Goal: Transaction & Acquisition: Download file/media

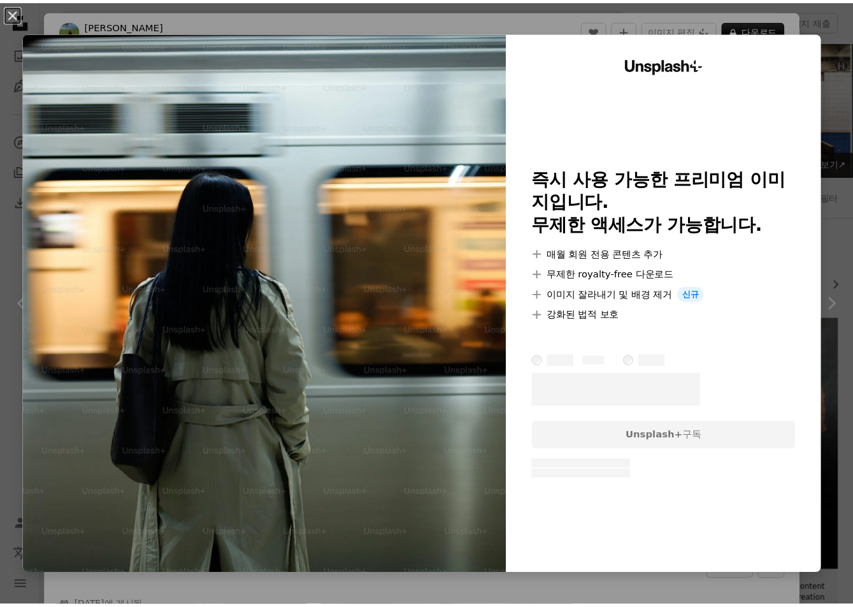
scroll to position [1362, 0]
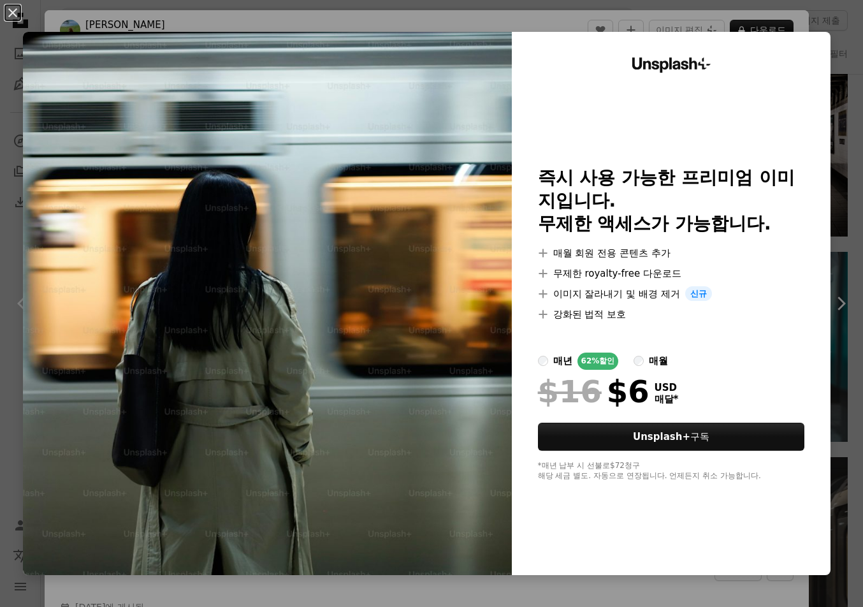
click at [762, 10] on div "An X shape Unsplash+ 즉시 사용 가능한 프리미엄 이미지입니다. 무제한 액세스가 가능합니다. A plus sign 매월 회원 전…" at bounding box center [431, 303] width 863 height 607
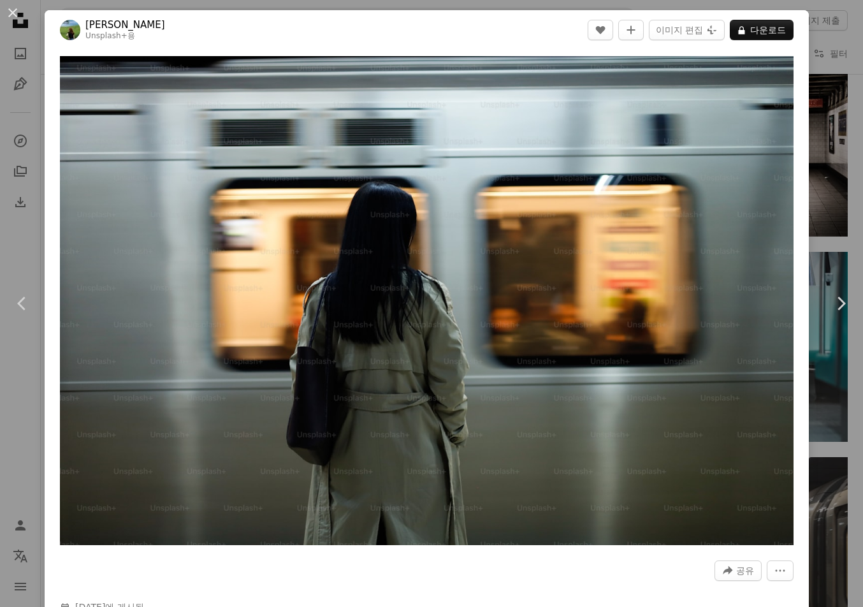
click at [796, 30] on header "Esra Korkmaz Unsplash+ 용 A heart A plus sign 이미지 편집 Plus sign for Unsplash+ A l…" at bounding box center [427, 30] width 764 height 40
click at [810, 49] on div "An X shape Chevron left Chevron right Esra Korkmaz Unsplash+ 용 A heart A plus s…" at bounding box center [431, 303] width 863 height 607
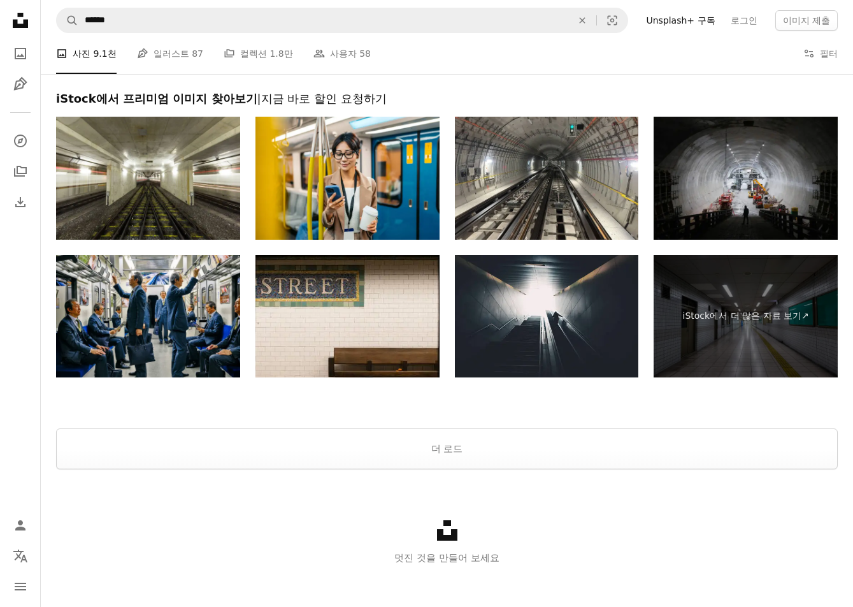
scroll to position [2318, 0]
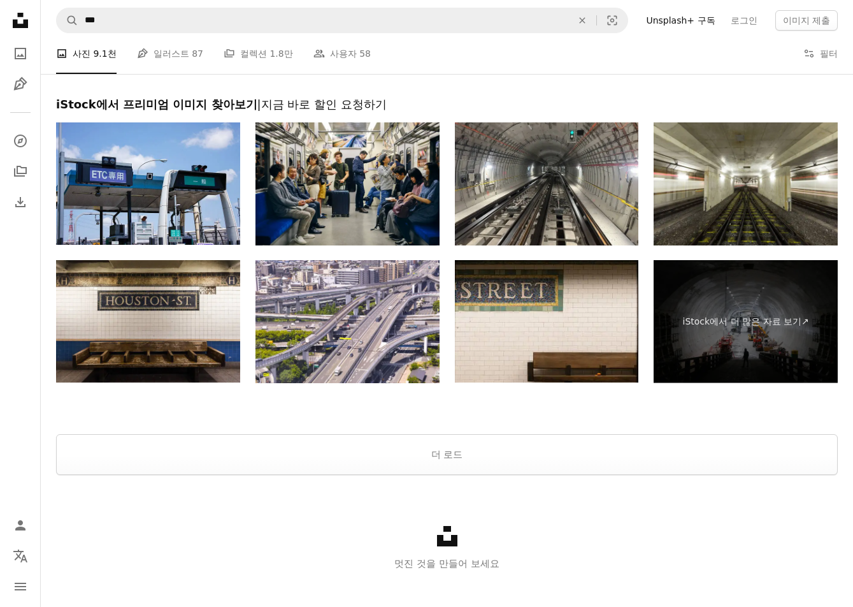
scroll to position [2318, 0]
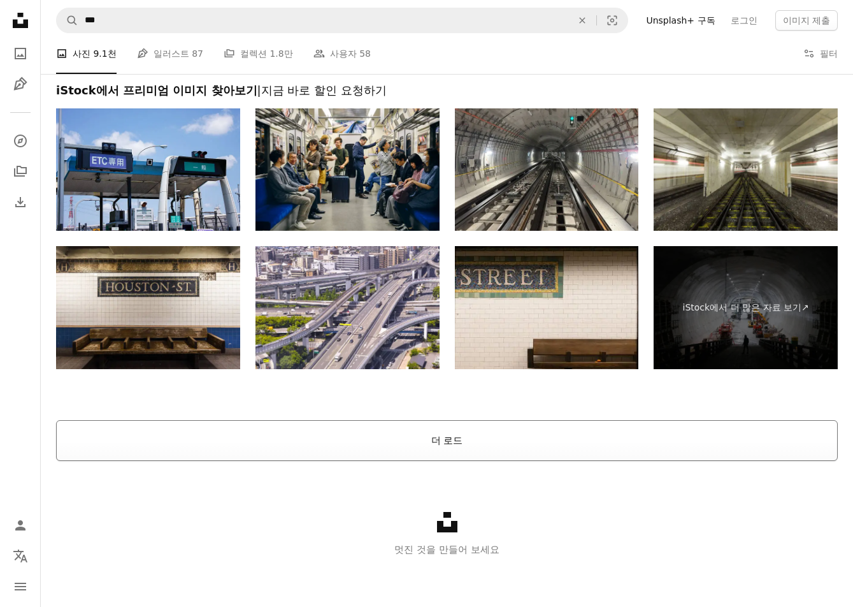
click at [504, 420] on button "더 로드" at bounding box center [447, 440] width 782 height 41
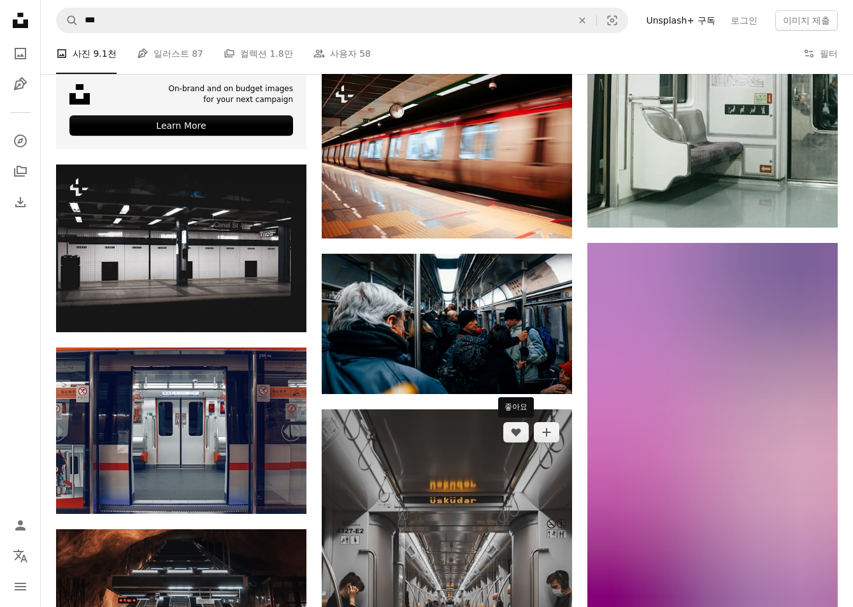
scroll to position [2891, 0]
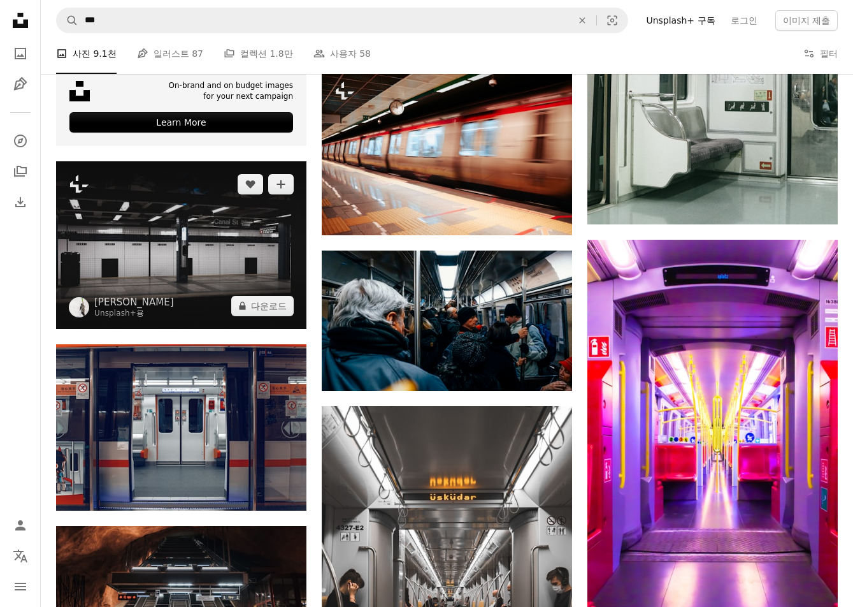
click at [225, 257] on img at bounding box center [181, 245] width 250 height 168
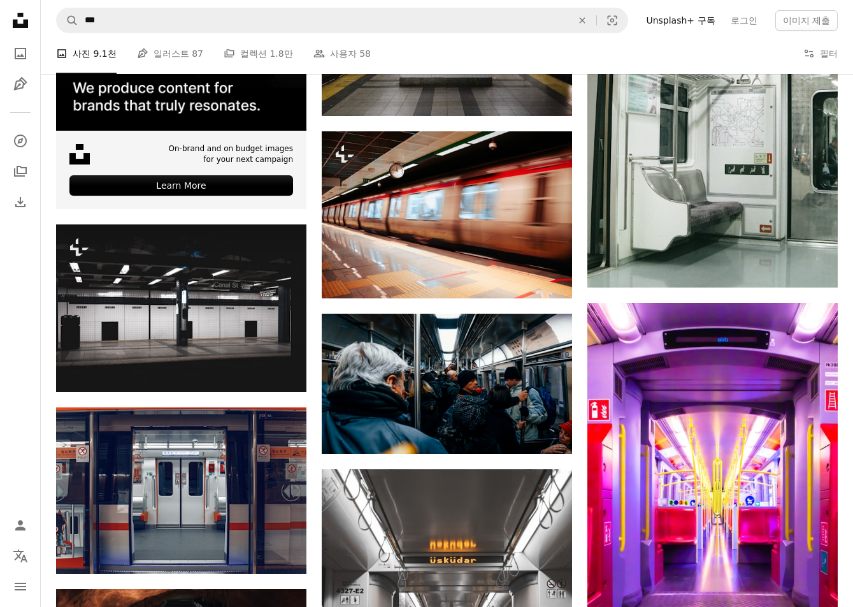
scroll to position [2828, 0]
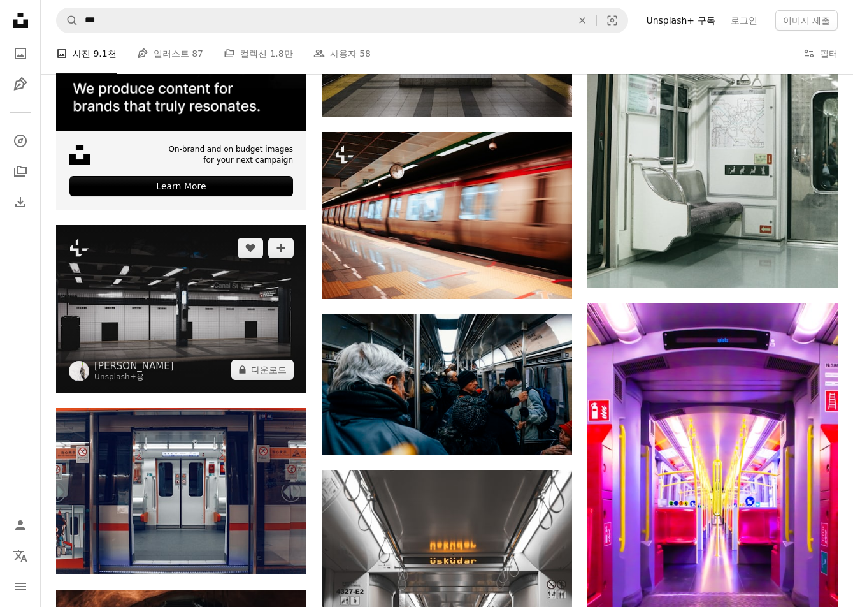
click at [238, 347] on img at bounding box center [181, 309] width 250 height 168
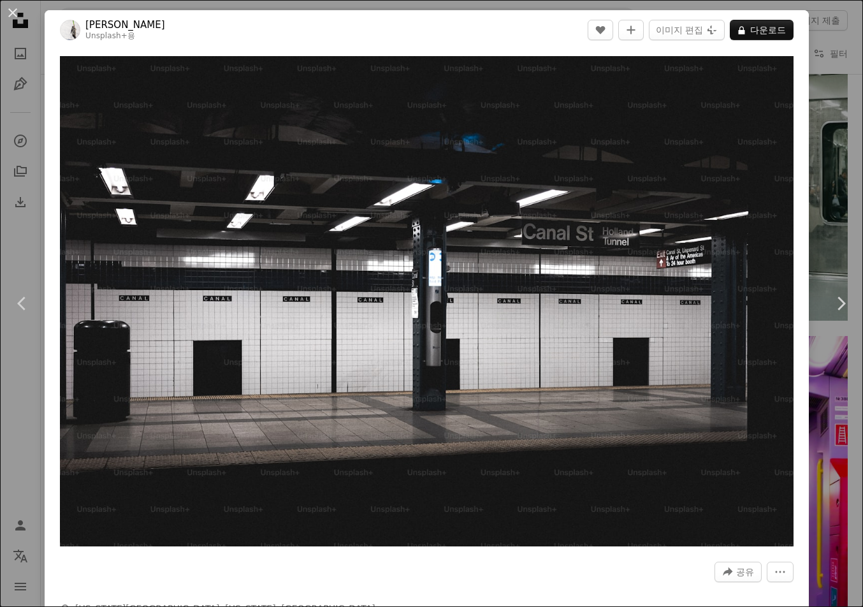
click at [820, 94] on div "An X shape Chevron left Chevron right [PERSON_NAME] Unsplash+ 용 A heart A plus …" at bounding box center [431, 303] width 863 height 607
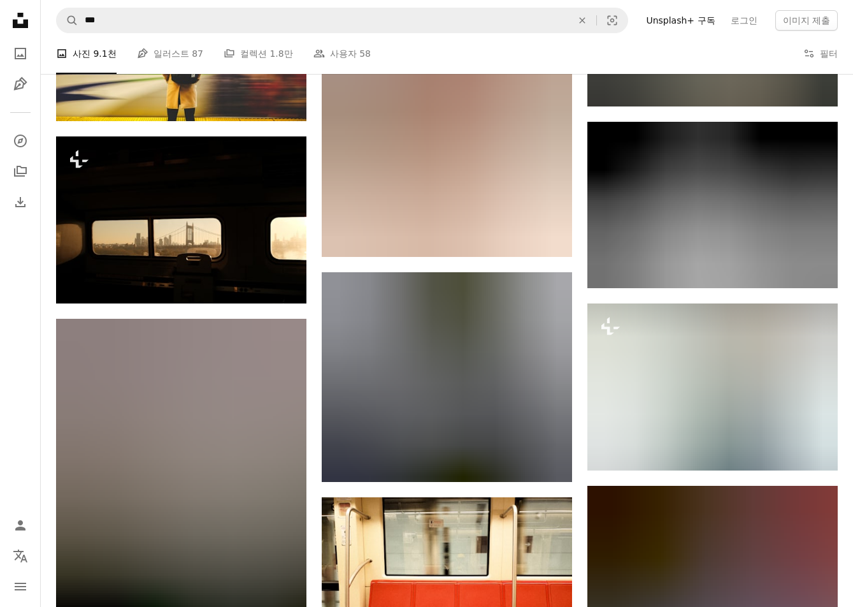
scroll to position [3847, 0]
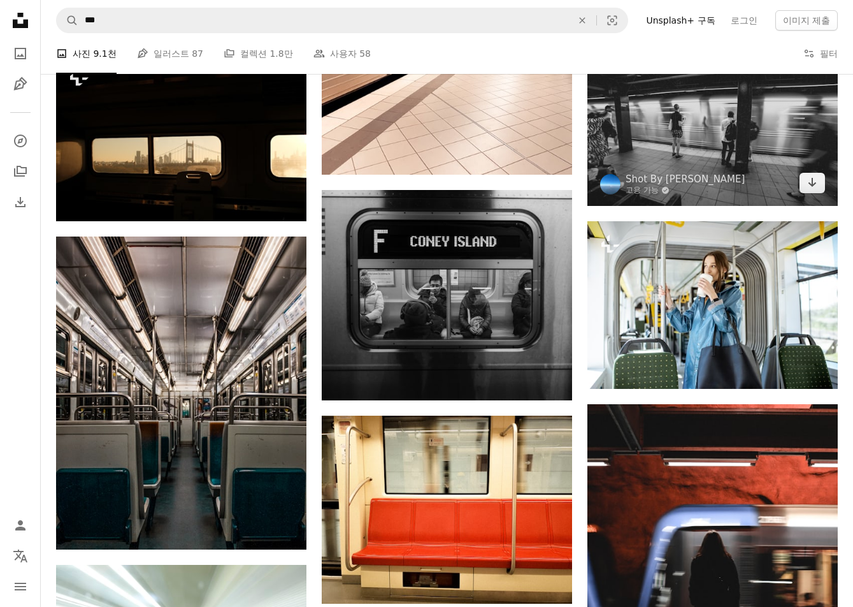
click at [687, 126] on img at bounding box center [712, 122] width 250 height 167
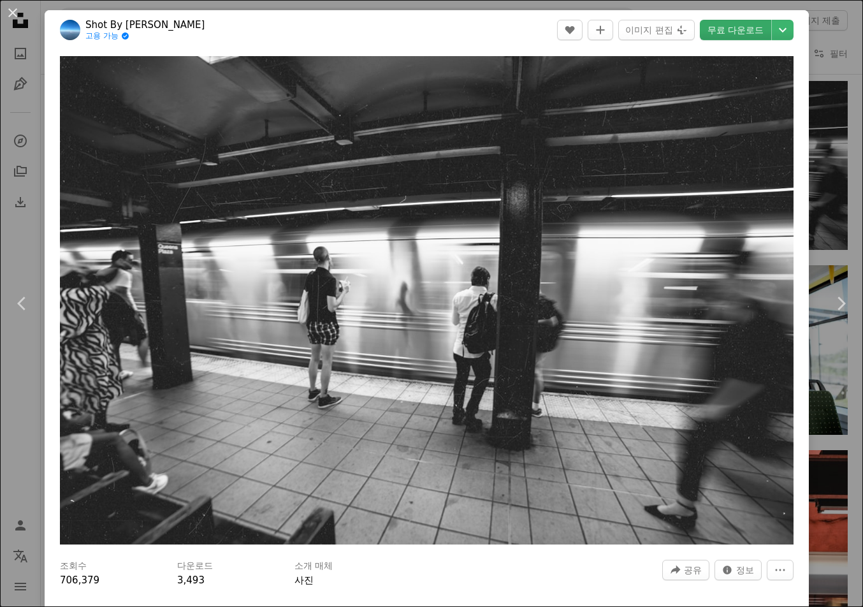
click at [750, 34] on link "무료 다운로드" at bounding box center [735, 30] width 71 height 20
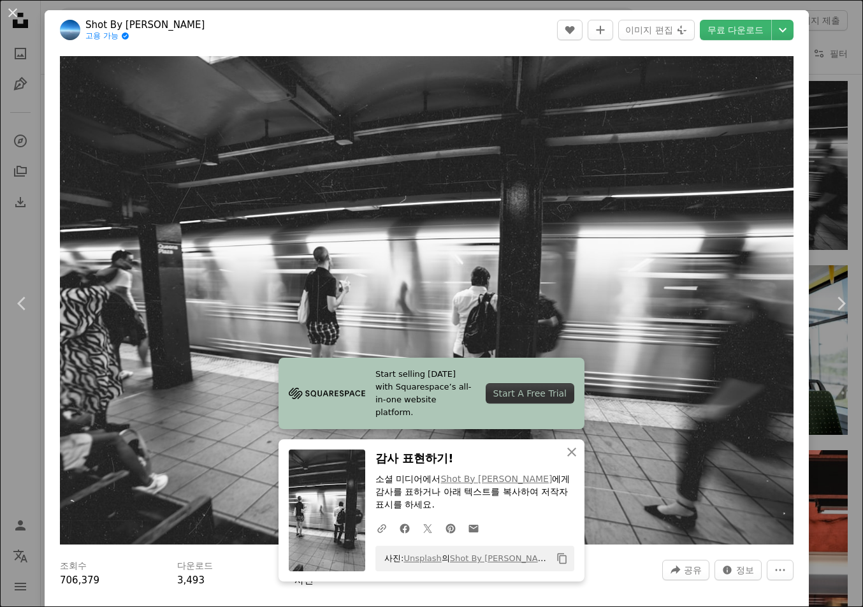
click at [795, 28] on header "Shot By [PERSON_NAME] 가능 A checkmark inside of a circle A heart A plus sign 이미지…" at bounding box center [427, 30] width 764 height 40
click at [776, 31] on icon "Chevron down" at bounding box center [782, 29] width 20 height 15
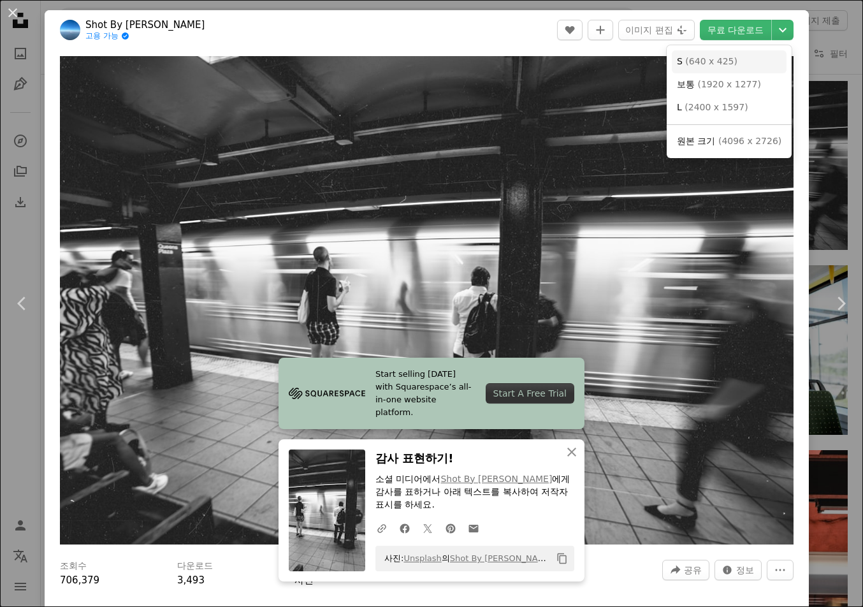
click at [765, 55] on link "S ( 640 x 425 )" at bounding box center [729, 61] width 115 height 23
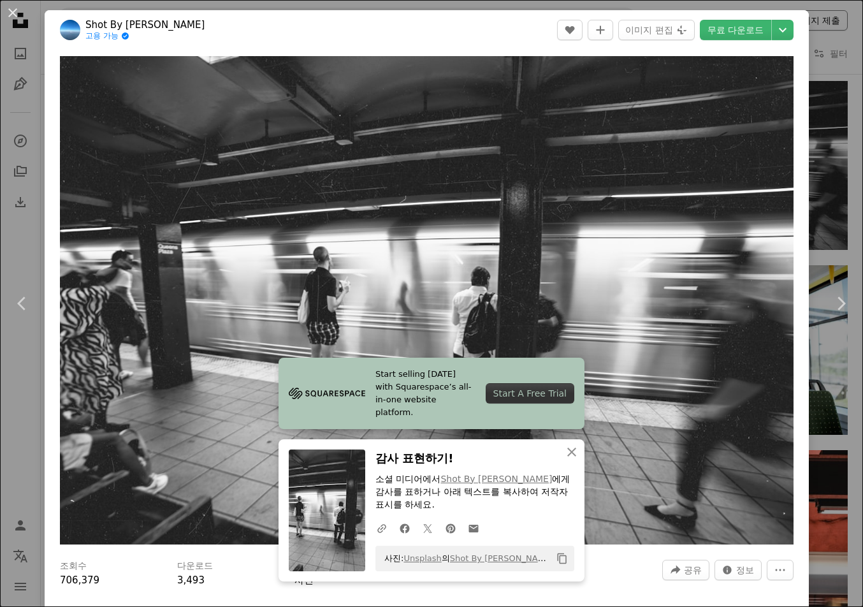
click at [812, 21] on div "An X shape Chevron left Chevron right Start selling [DATE] with Squarespace’s a…" at bounding box center [431, 303] width 863 height 607
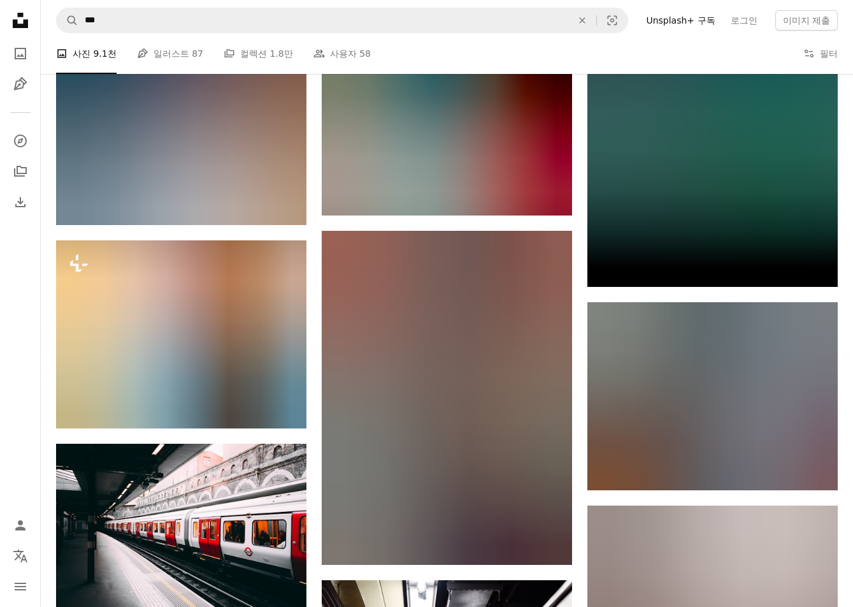
scroll to position [7478, 0]
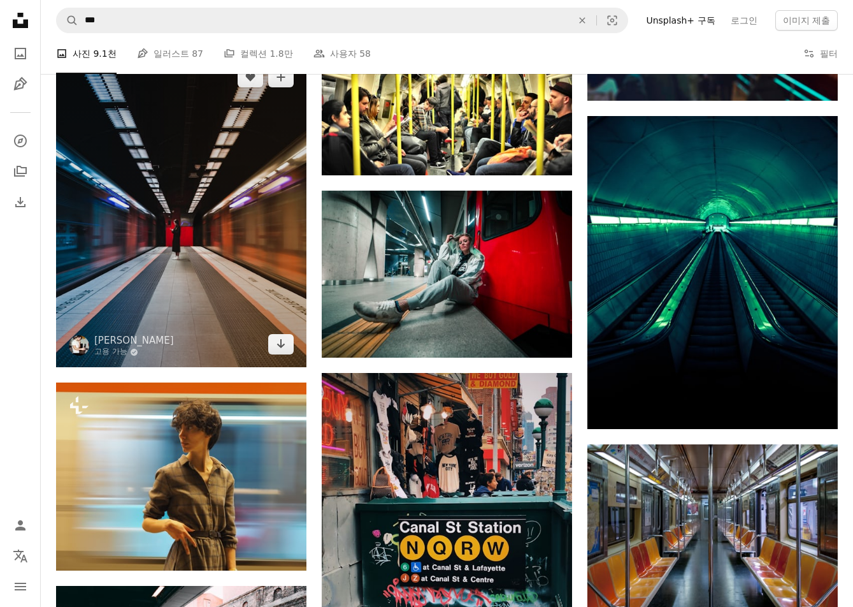
click at [241, 303] on img at bounding box center [181, 210] width 250 height 313
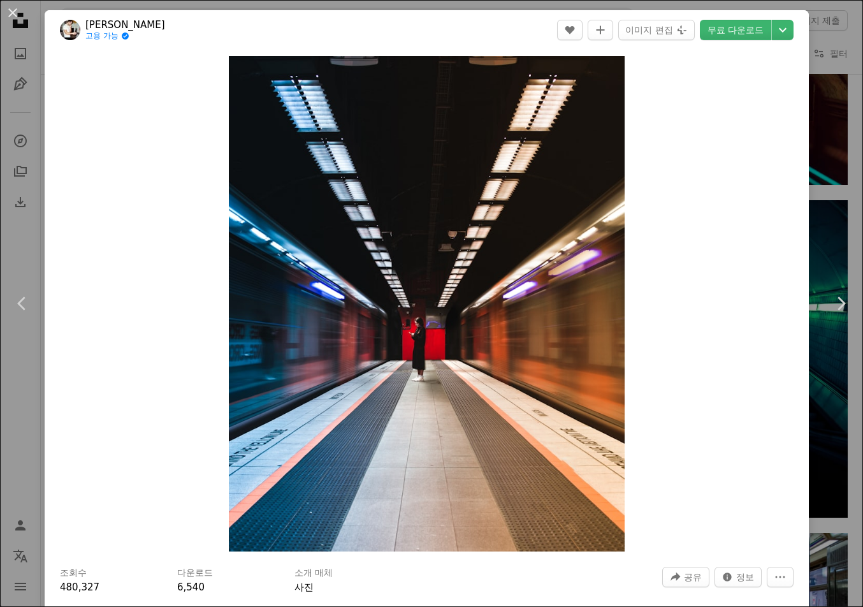
click at [821, 160] on div "An X shape Chevron left Chevron right Dmitry Osipenko 고용 가능 A checkmark inside …" at bounding box center [431, 303] width 863 height 607
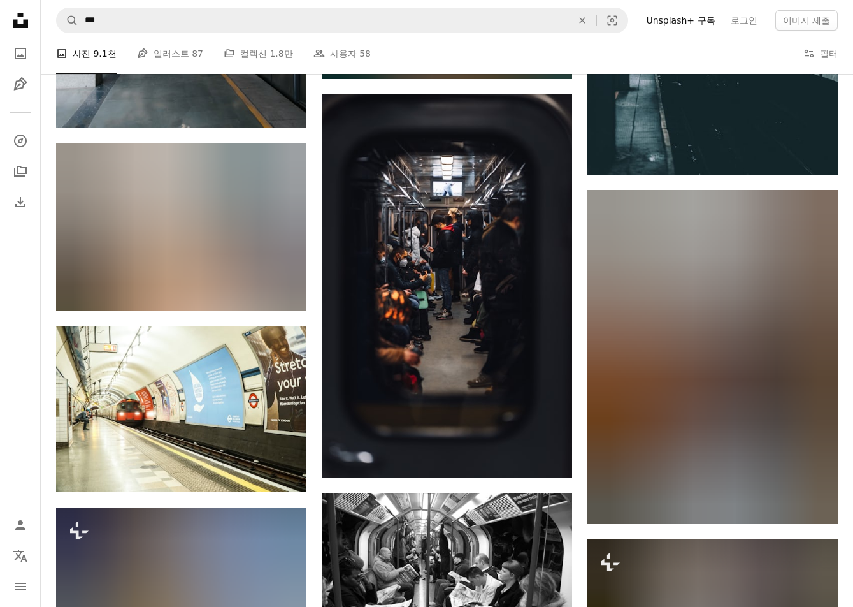
scroll to position [9963, 0]
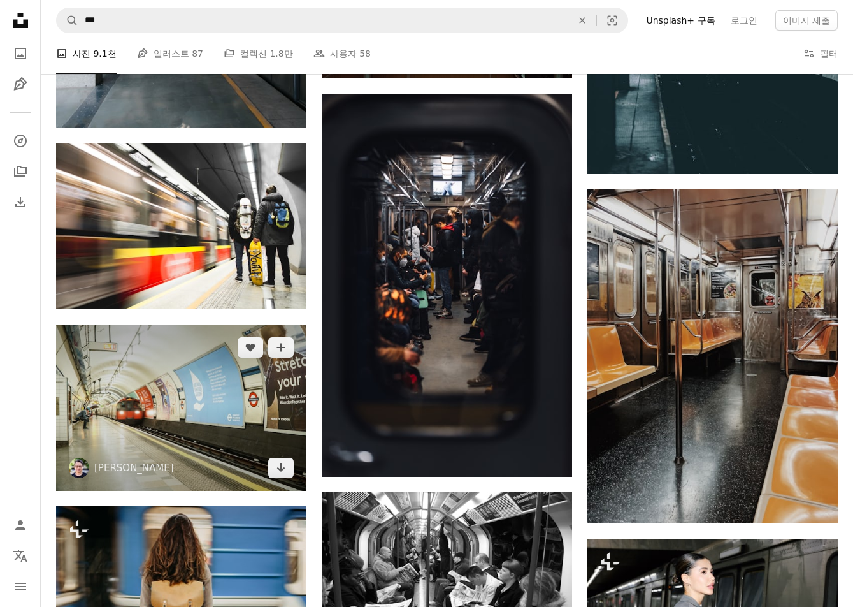
click at [203, 398] on img at bounding box center [181, 407] width 250 height 166
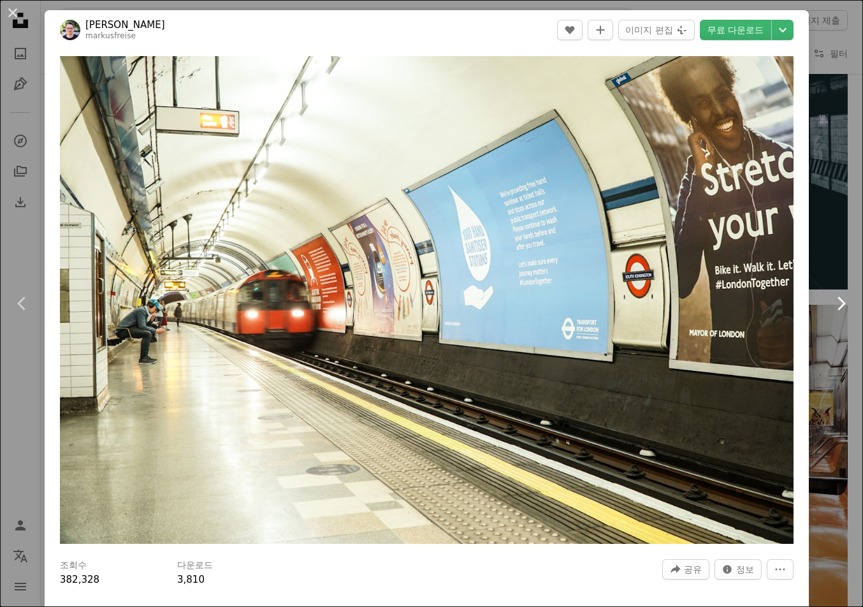
click at [818, 254] on link "Chevron right" at bounding box center [840, 303] width 45 height 122
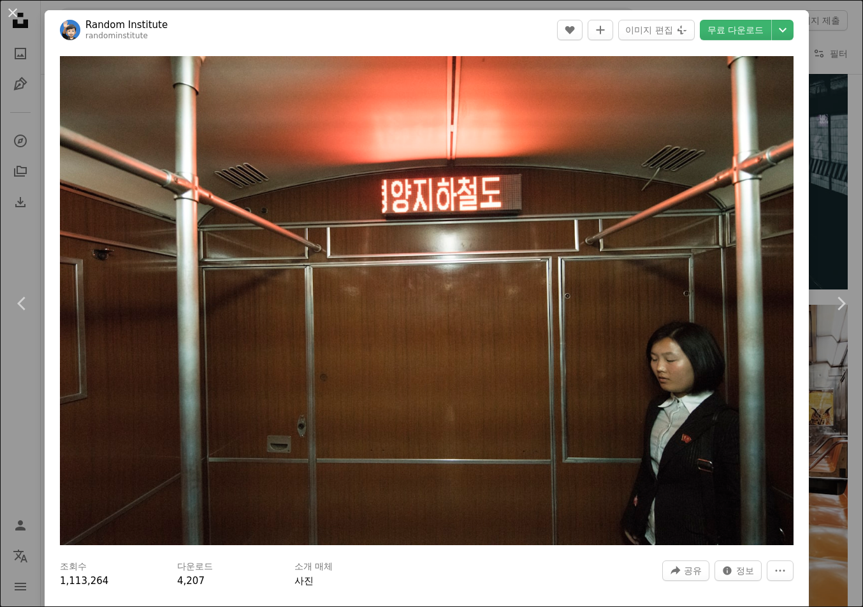
click at [819, 36] on div "An X shape Chevron left Chevron right Random Institute randominstitute A heart …" at bounding box center [431, 303] width 863 height 607
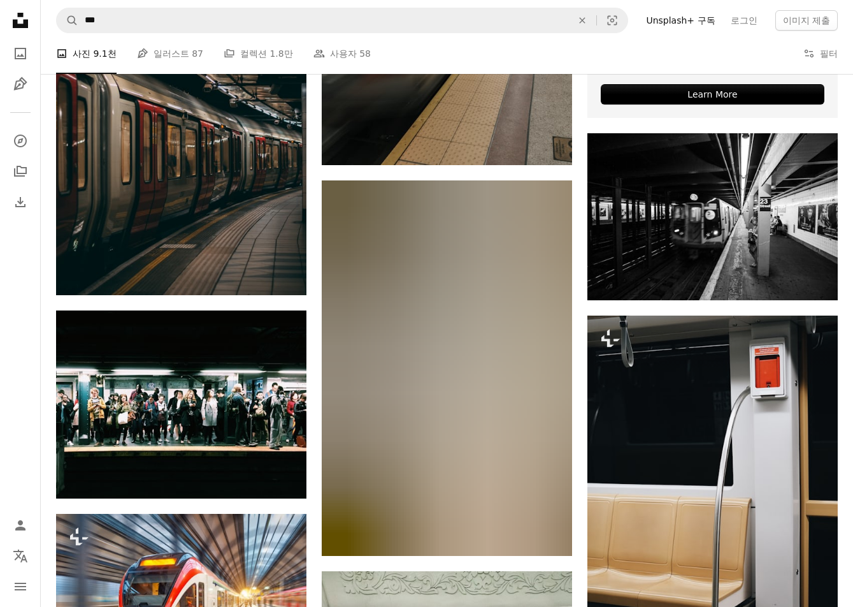
scroll to position [510, 0]
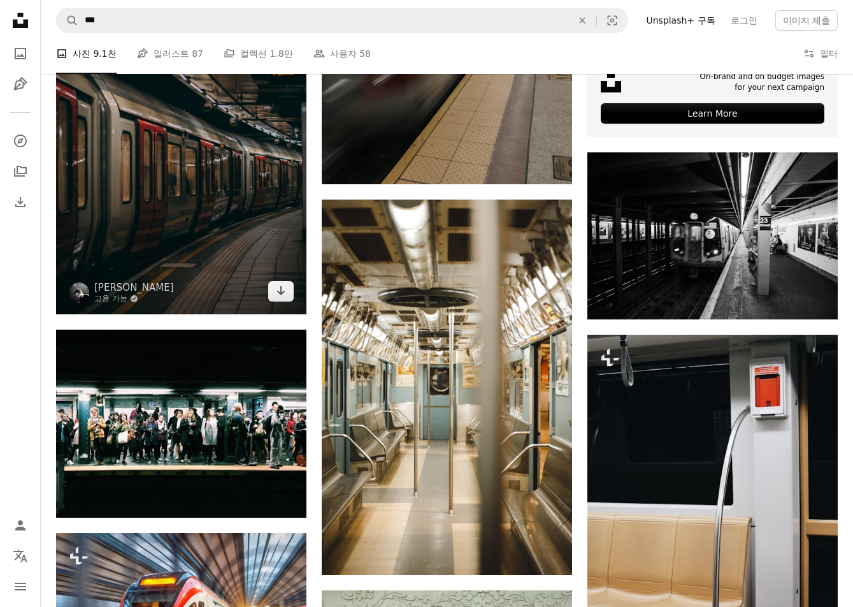
click at [186, 211] on img at bounding box center [181, 126] width 250 height 376
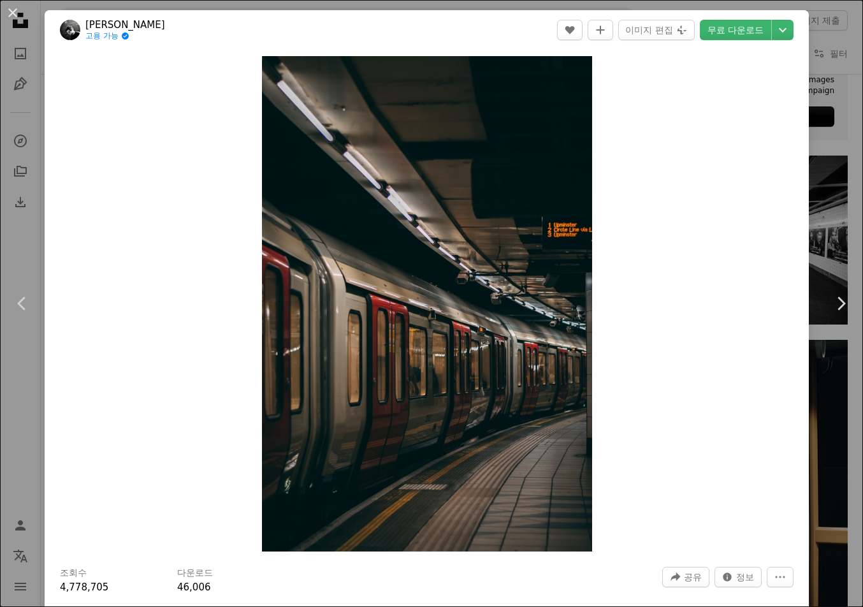
click at [834, 198] on div "An X shape Chevron left Chevron right [PERSON_NAME] 고용 가능 A checkmark inside of…" at bounding box center [431, 303] width 863 height 607
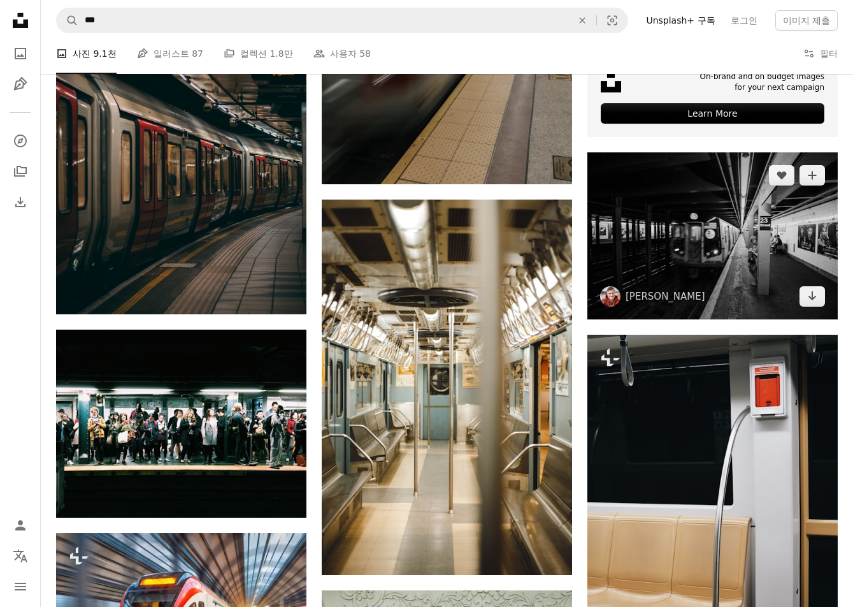
click at [775, 219] on img at bounding box center [712, 235] width 250 height 167
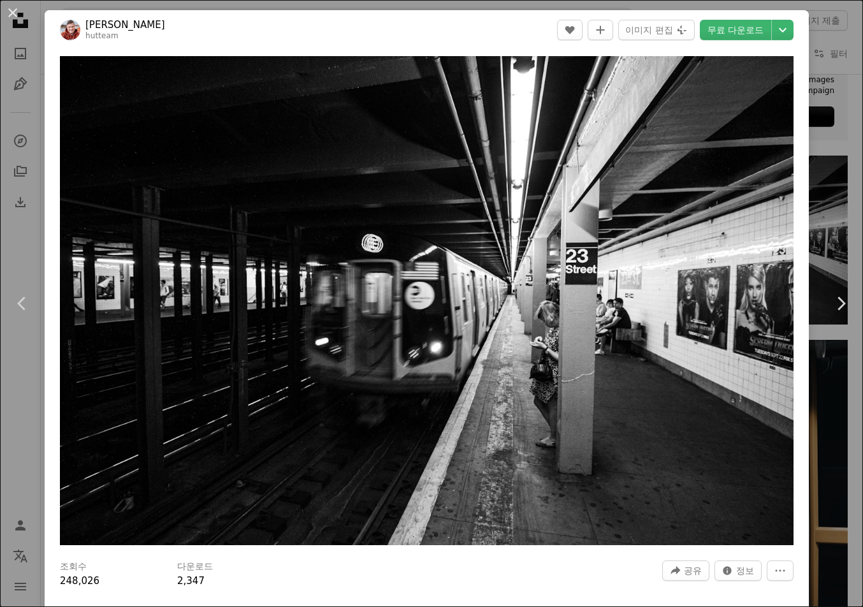
click at [831, 192] on div "An X shape Chevron left Chevron right [PERSON_NAME] hutteam A heart A plus sign…" at bounding box center [431, 303] width 863 height 607
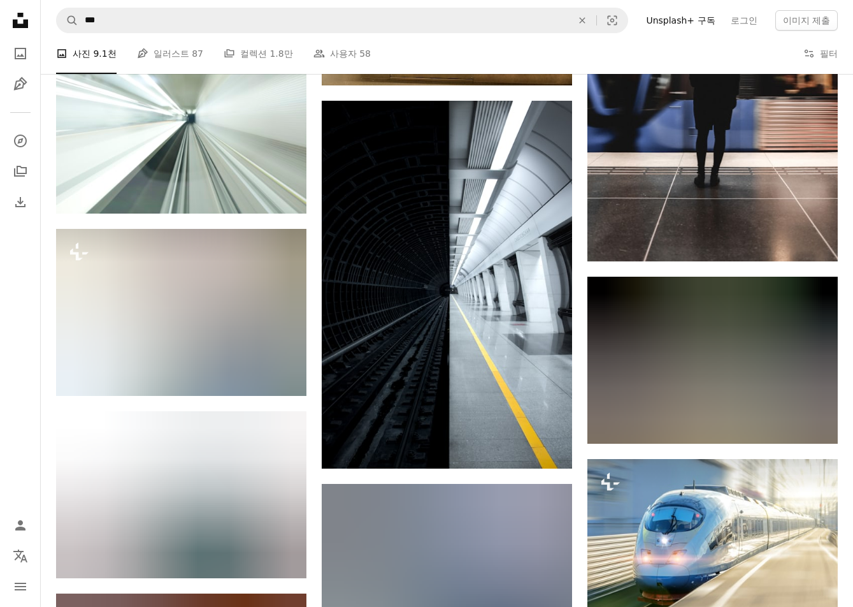
scroll to position [4205, 0]
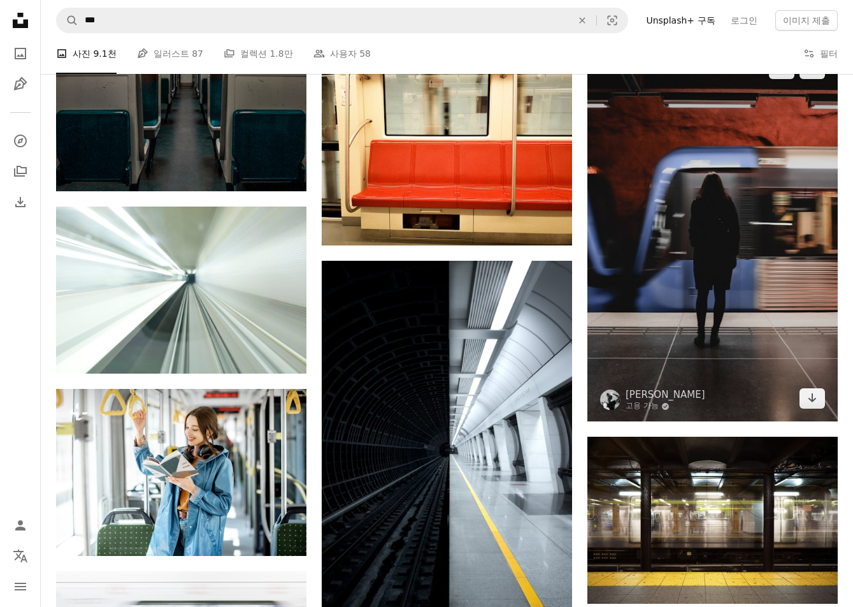
click at [777, 217] on img at bounding box center [712, 234] width 250 height 376
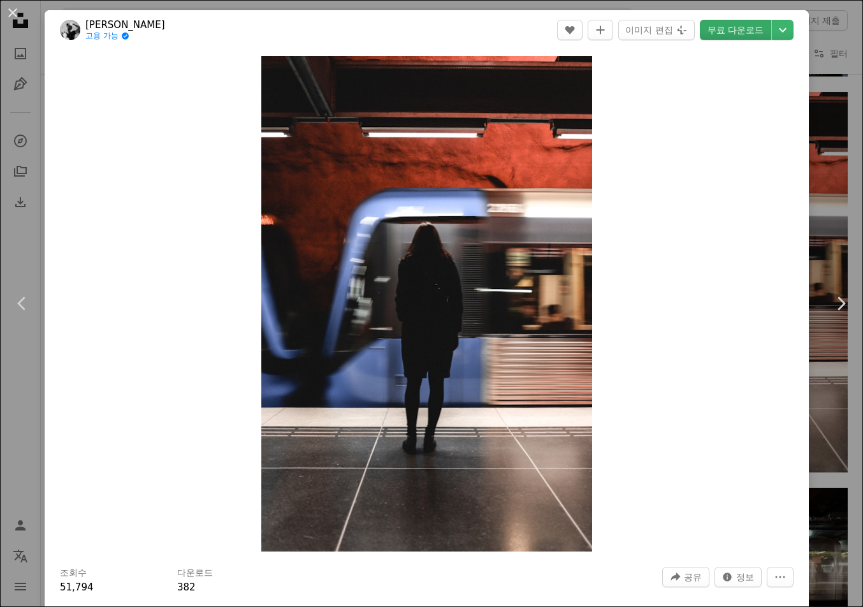
click at [749, 24] on link "무료 다운로드" at bounding box center [735, 30] width 71 height 20
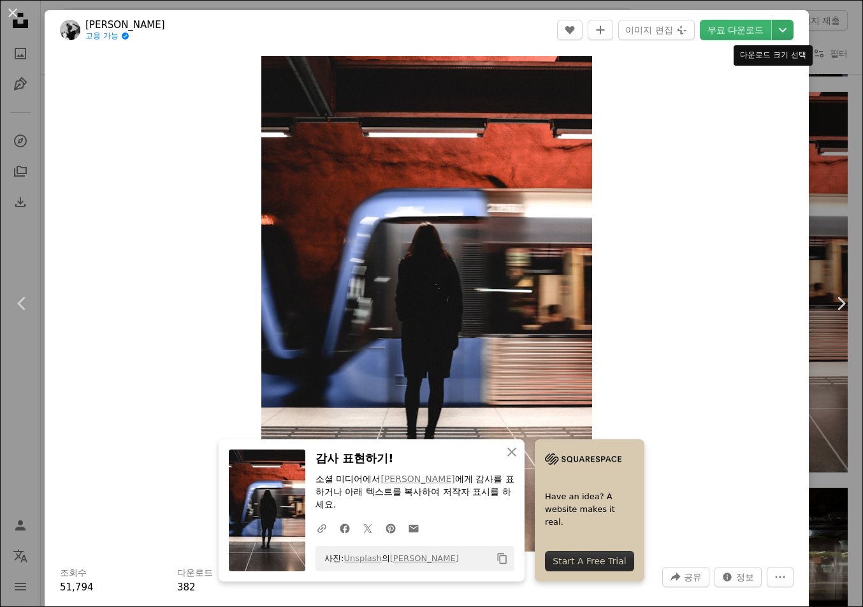
click at [772, 28] on icon "Chevron down" at bounding box center [782, 29] width 20 height 15
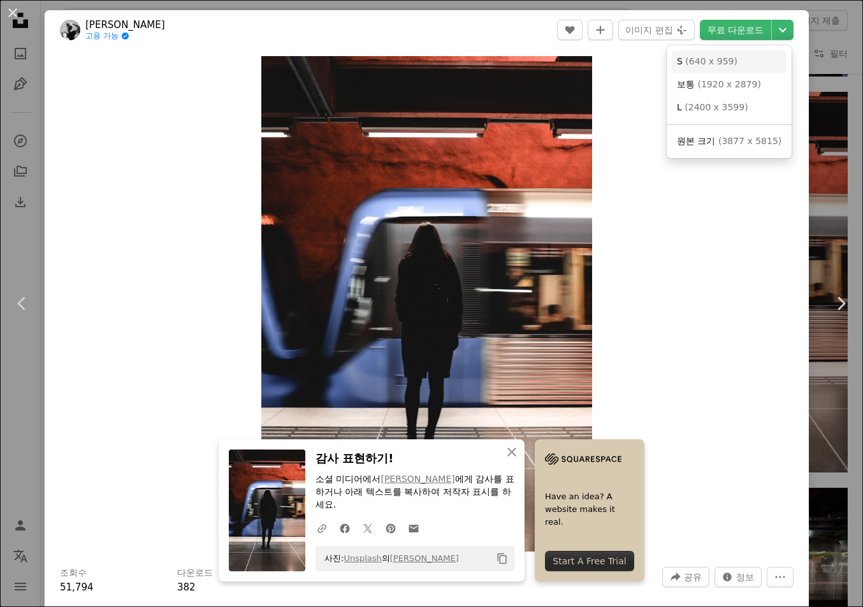
click at [747, 60] on link "S ( 640 x 959 )" at bounding box center [729, 61] width 115 height 23
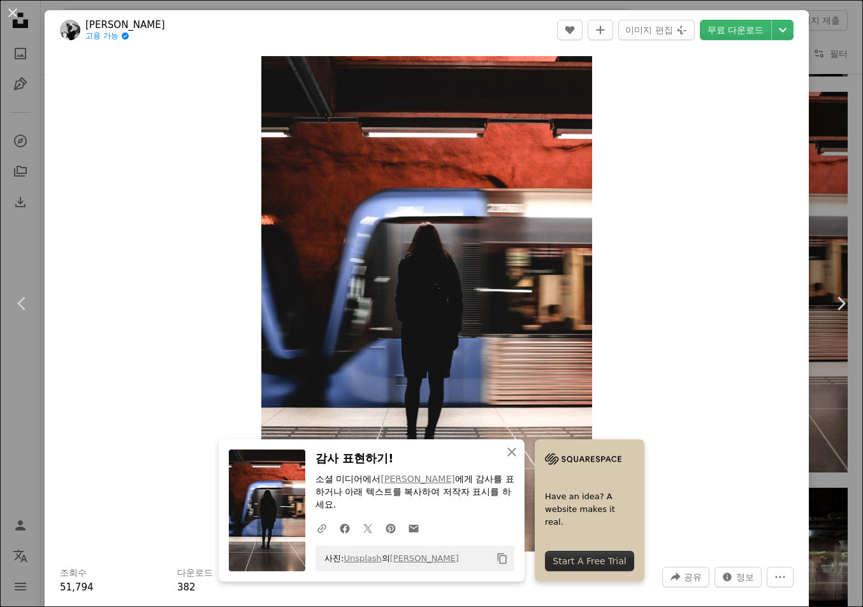
click at [820, 169] on div "An X shape Chevron left Chevron right An X shape 닫기 감사 표현하기! 소셜 미디어에서 [PERSON_N…" at bounding box center [431, 303] width 863 height 607
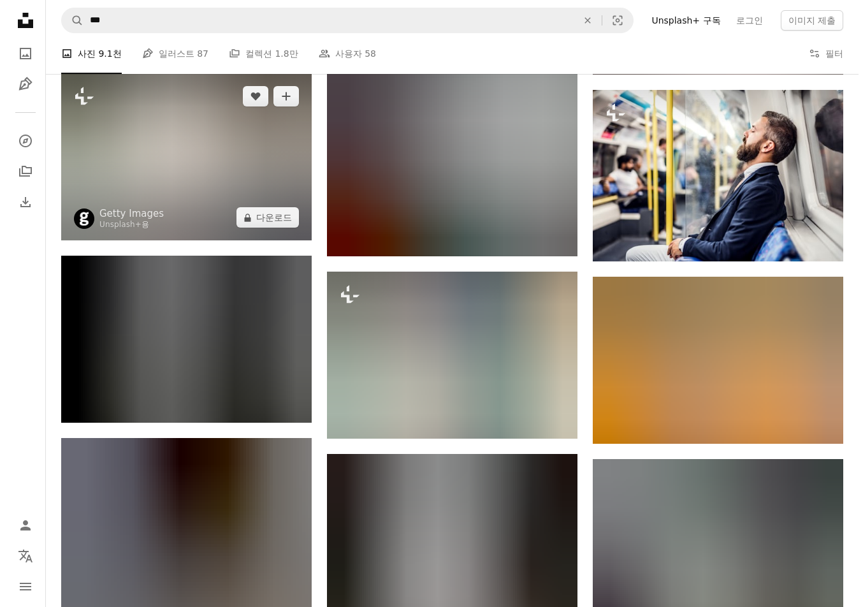
scroll to position [5161, 0]
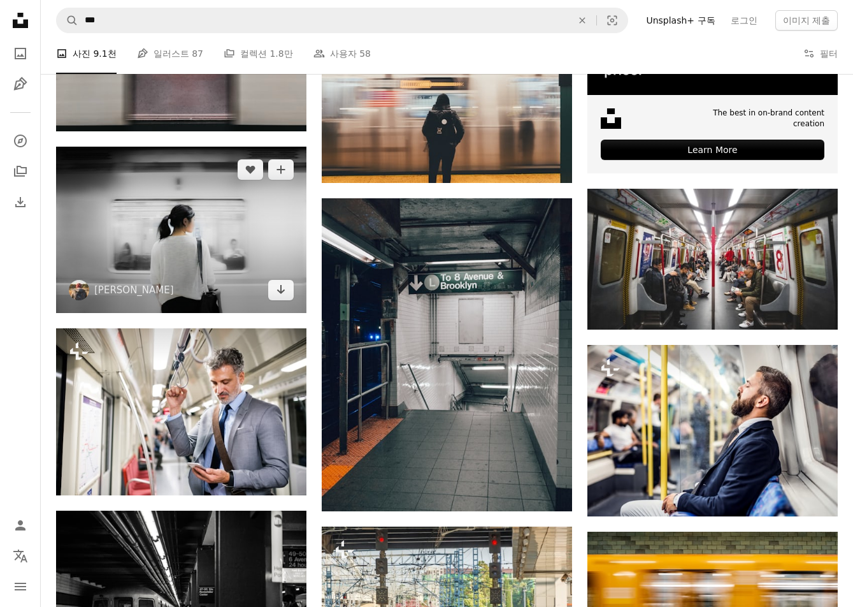
click at [229, 284] on img at bounding box center [181, 230] width 250 height 167
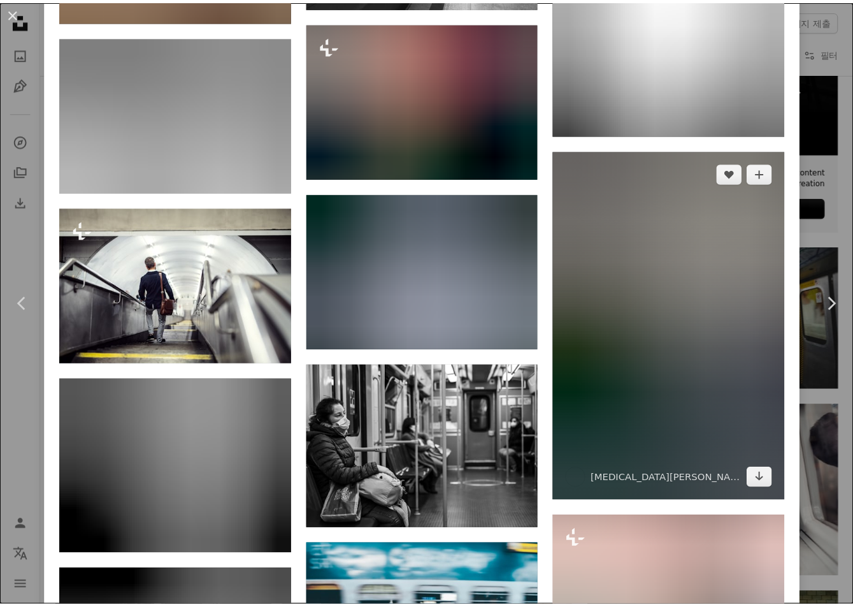
scroll to position [2676, 0]
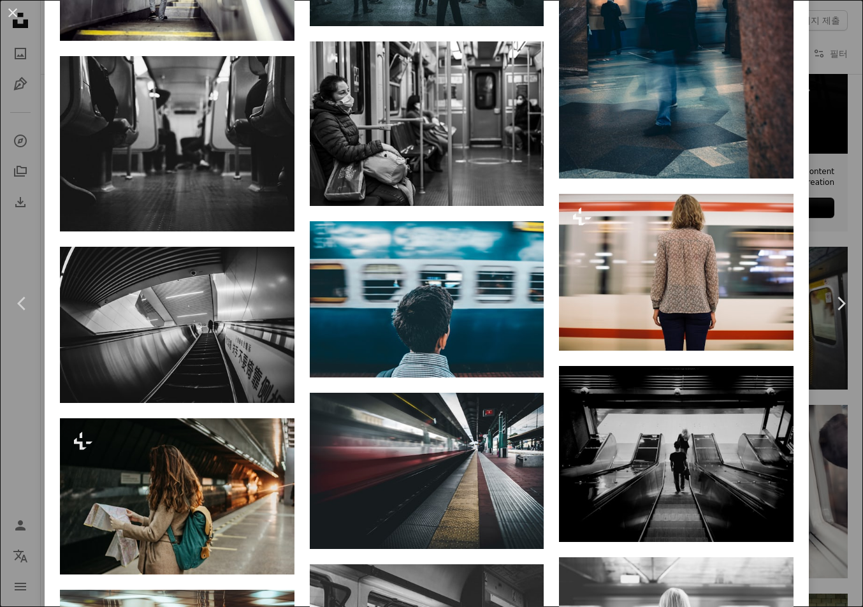
click at [17, 8] on button "An X shape" at bounding box center [12, 12] width 15 height 15
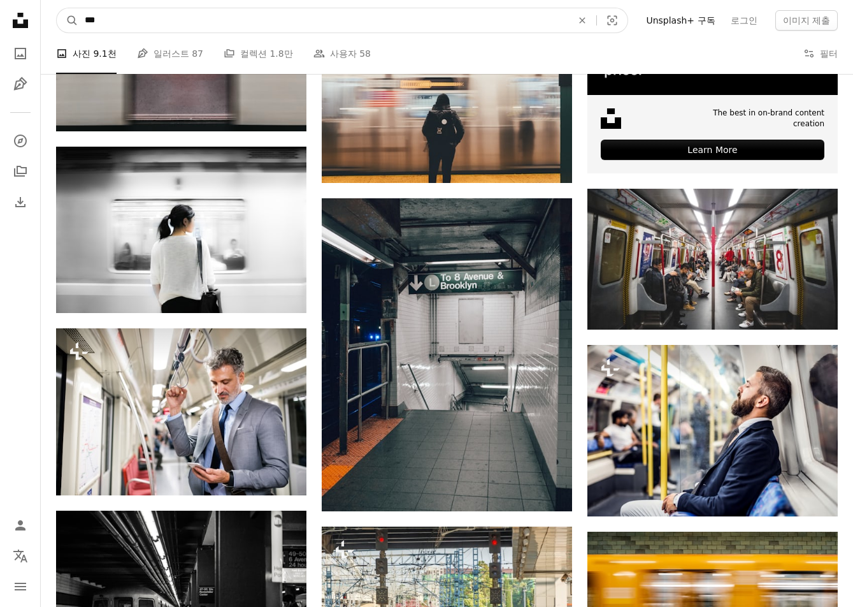
drag, startPoint x: 186, startPoint y: 22, endPoint x: -173, endPoint y: 71, distance: 361.9
type input "******"
click button "A magnifying glass" at bounding box center [68, 20] width 22 height 24
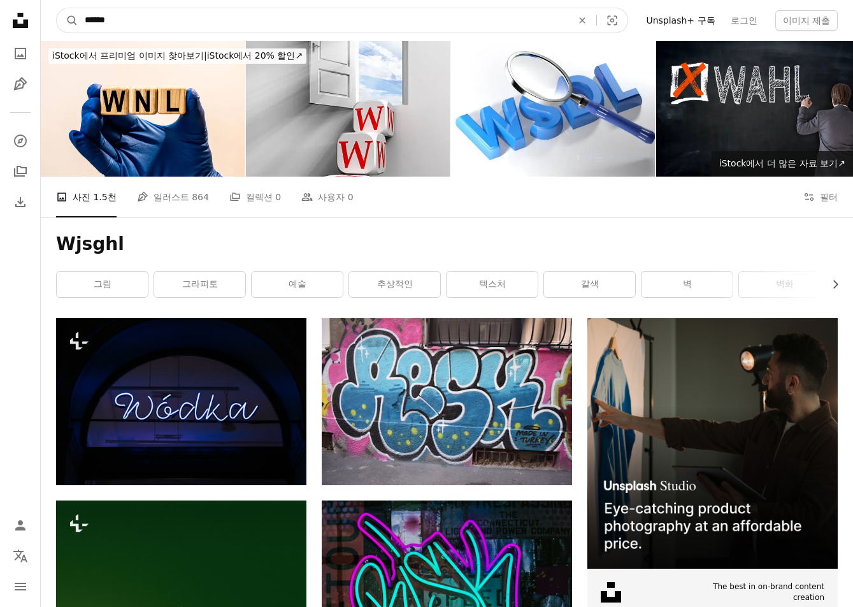
drag, startPoint x: 116, startPoint y: 27, endPoint x: 50, endPoint y: 22, distance: 65.9
click at [51, 22] on nav "A magnifying glass ****** An X shape Visual search Filters Unsplash+ 구독 로그인 이미지…" at bounding box center [447, 20] width 812 height 41
type input "**"
click button "A magnifying glass" at bounding box center [68, 20] width 22 height 24
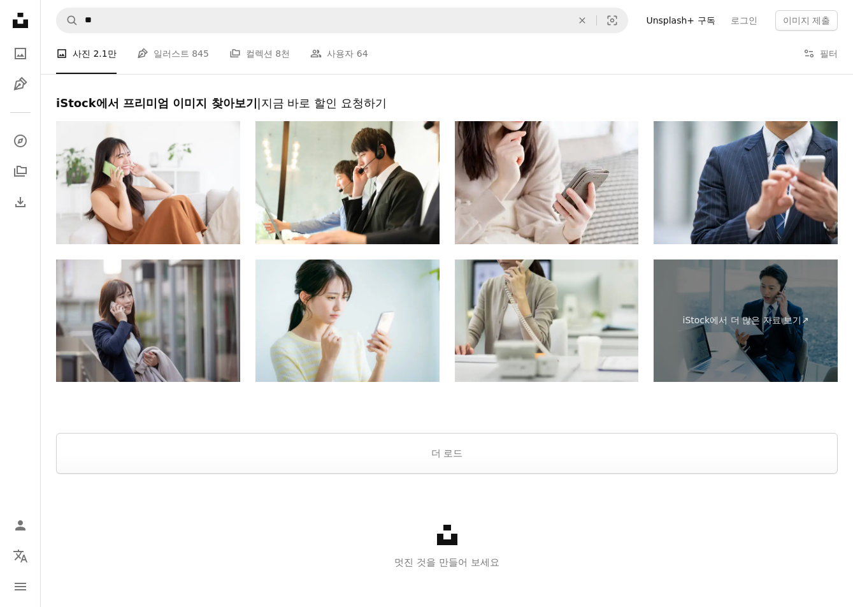
scroll to position [2354, 0]
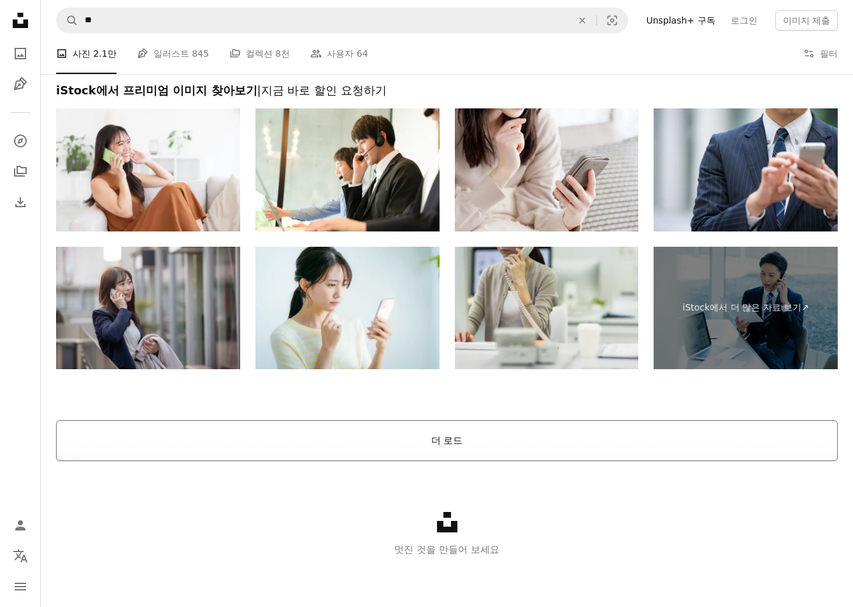
click at [464, 426] on button "더 로드" at bounding box center [447, 440] width 782 height 41
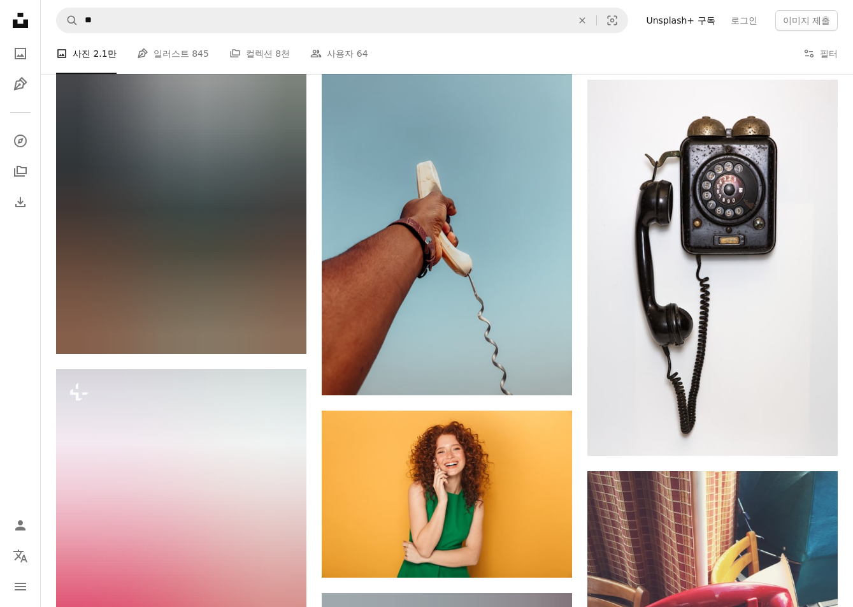
scroll to position [5094, 0]
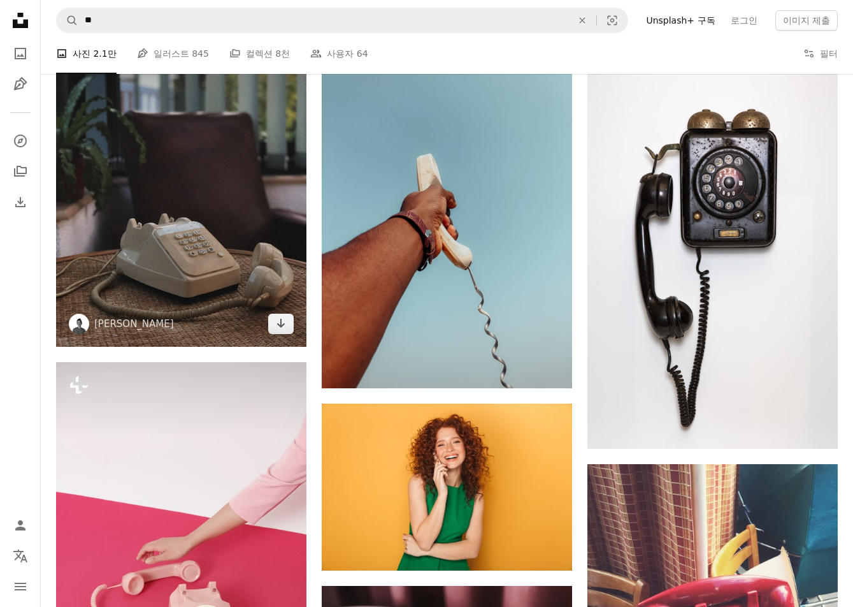
click at [236, 214] on img at bounding box center [181, 180] width 250 height 334
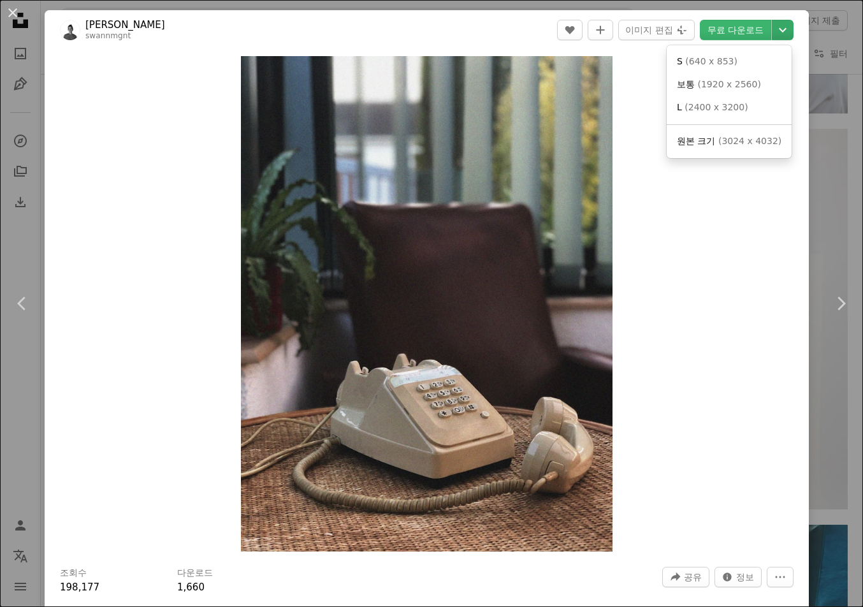
click at [772, 34] on icon "Chevron down" at bounding box center [782, 29] width 20 height 15
click at [730, 66] on link "S ( 640 x 853 )" at bounding box center [729, 61] width 115 height 23
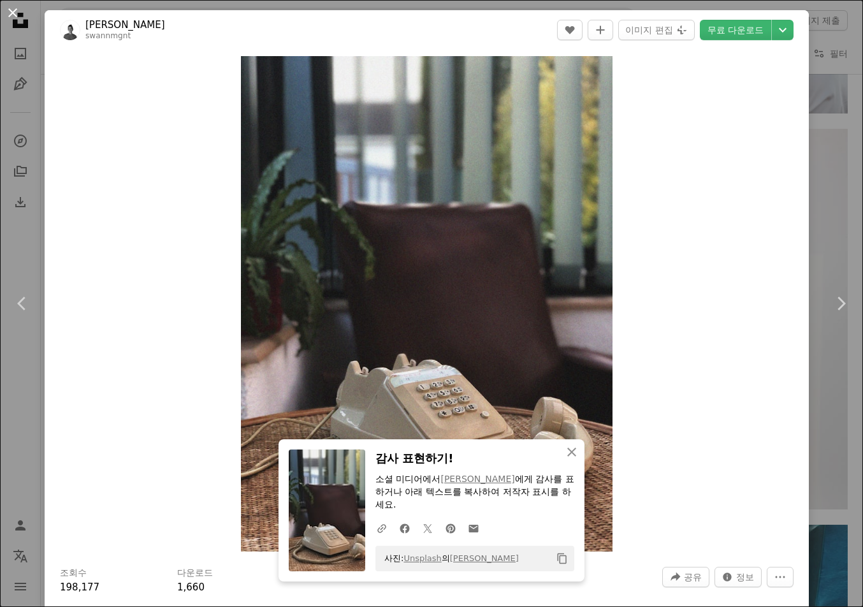
click at [20, 18] on button "An X shape" at bounding box center [12, 12] width 15 height 15
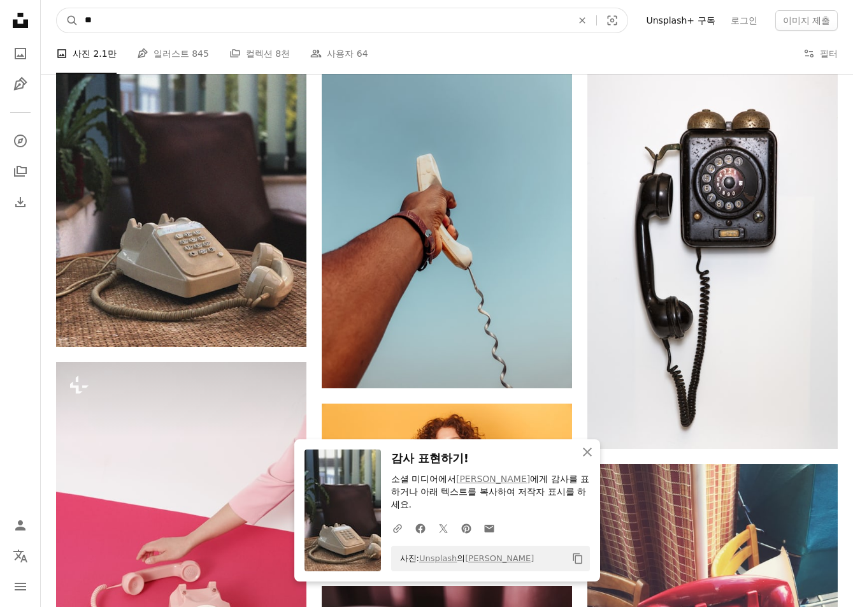
drag, startPoint x: 204, startPoint y: 25, endPoint x: -167, endPoint y: 38, distance: 371.0
type input "******"
click button "A magnifying glass" at bounding box center [68, 20] width 22 height 24
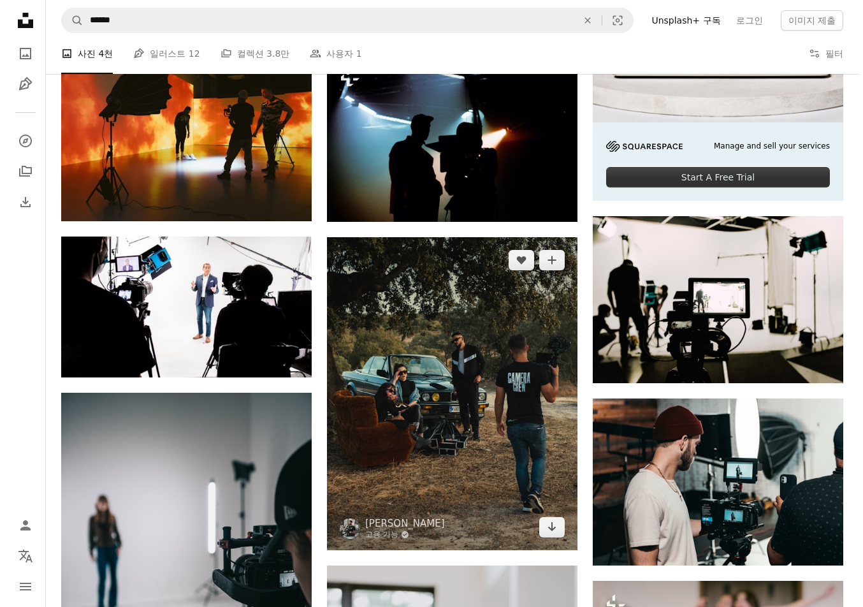
scroll to position [573, 0]
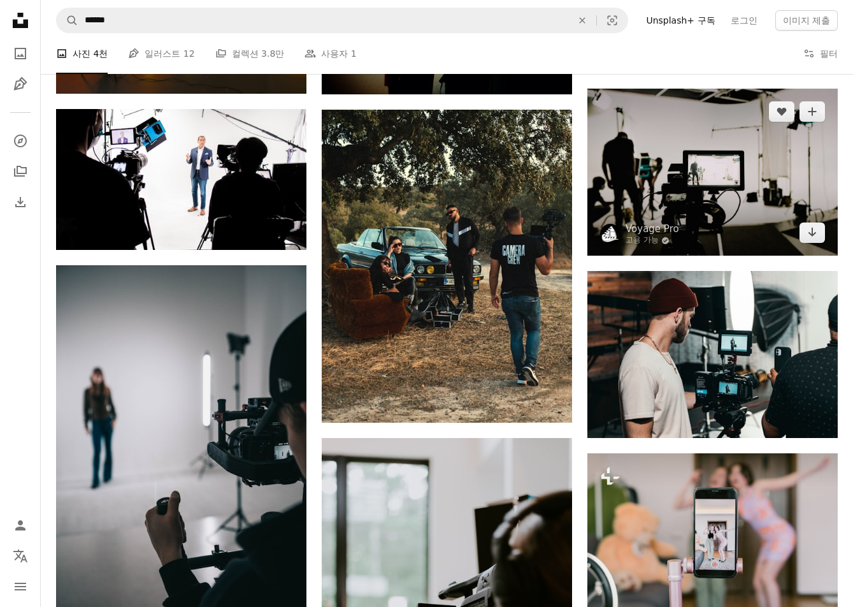
click at [780, 197] on img at bounding box center [712, 173] width 250 height 168
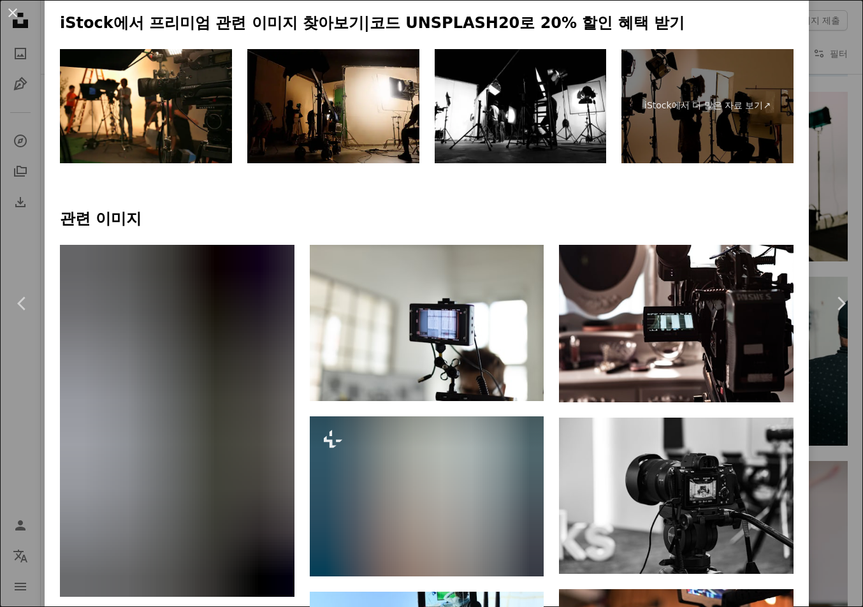
scroll to position [765, 0]
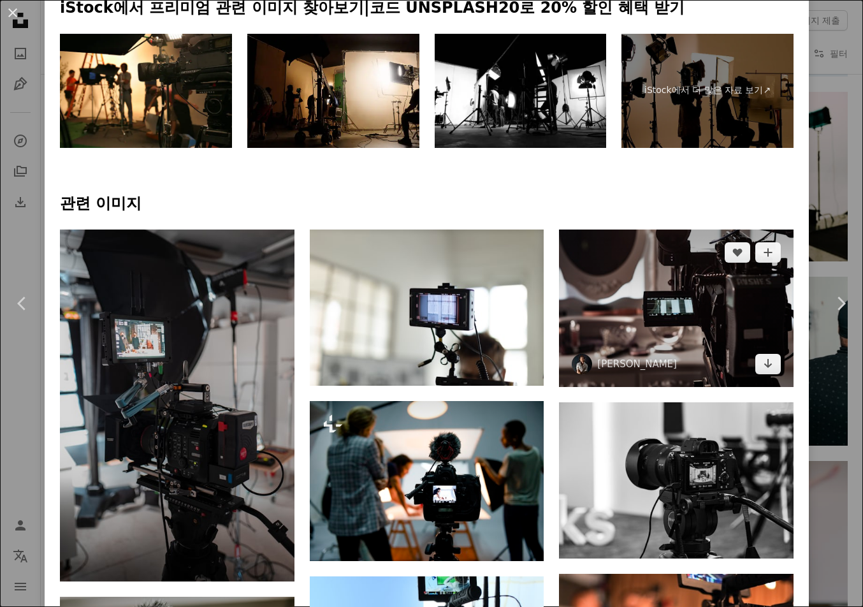
click at [763, 303] on img at bounding box center [676, 307] width 234 height 157
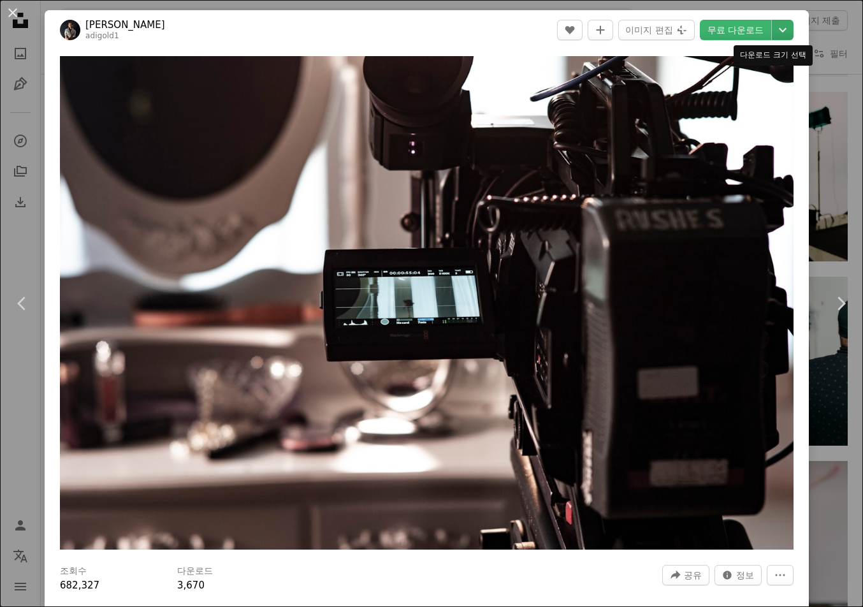
click at [775, 25] on icon "Chevron down" at bounding box center [782, 29] width 20 height 15
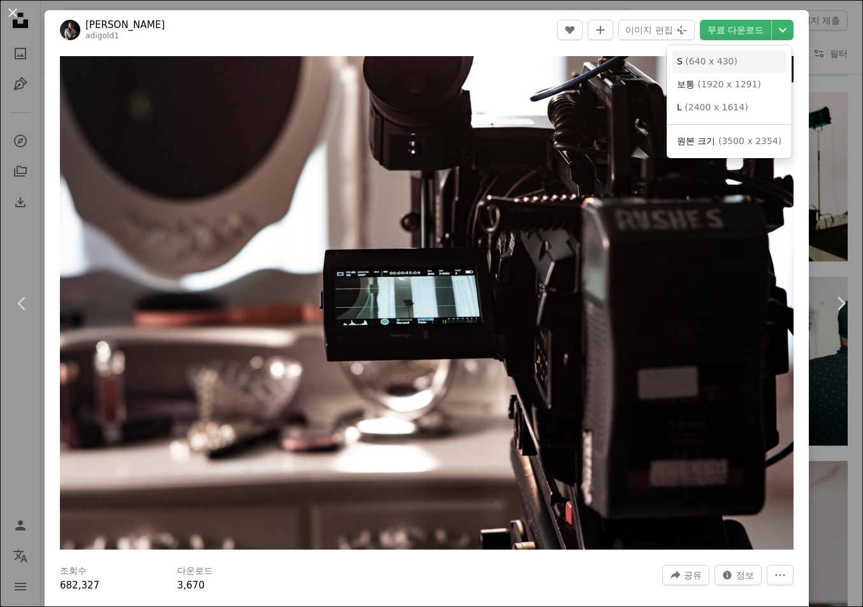
click at [746, 64] on link "S ( 640 x 430 )" at bounding box center [729, 61] width 115 height 23
